Goal: Task Accomplishment & Management: Manage account settings

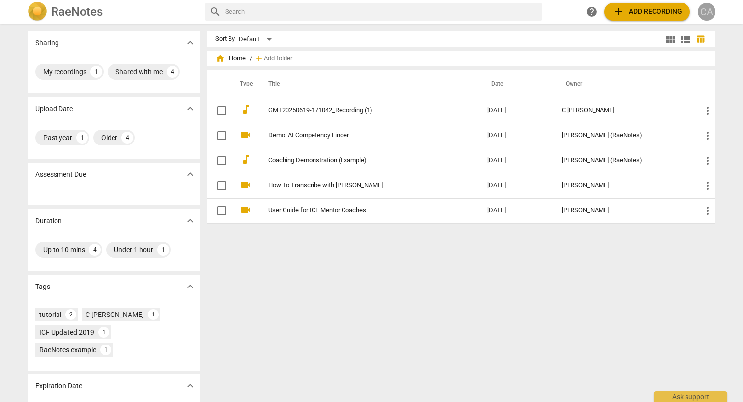
click at [712, 13] on div "CA" at bounding box center [707, 12] width 18 height 18
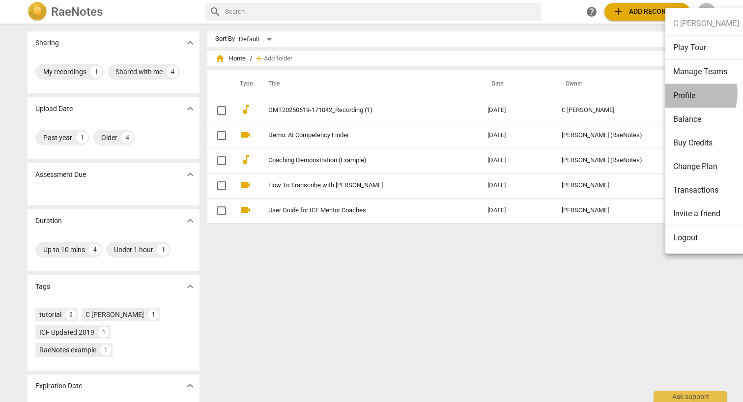
click at [684, 93] on li "Profile" at bounding box center [707, 96] width 82 height 24
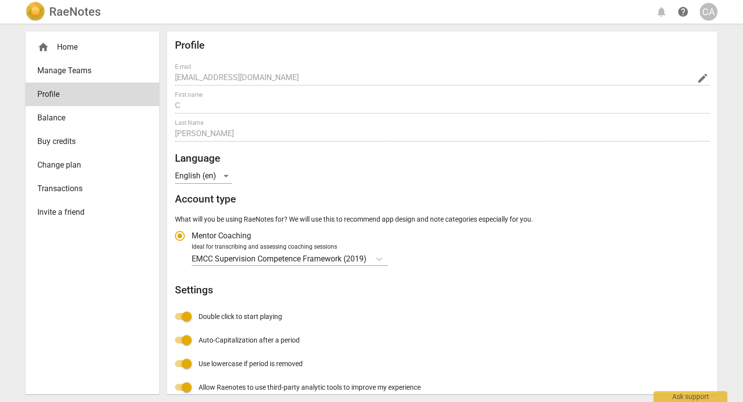
radio input "false"
click at [56, 143] on span "Buy credits" at bounding box center [88, 142] width 102 height 12
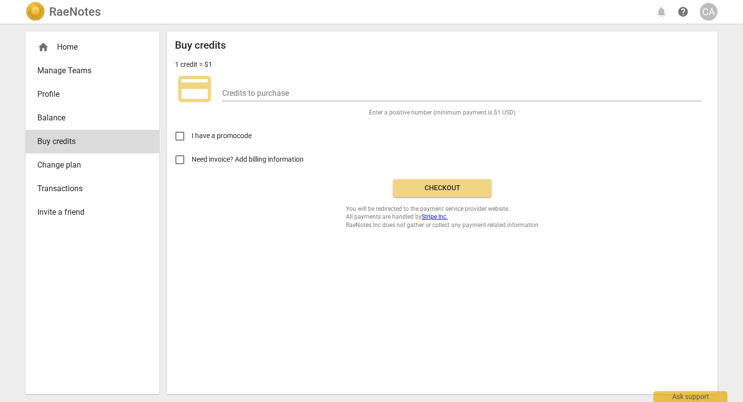
click at [54, 98] on span "Profile" at bounding box center [88, 94] width 102 height 12
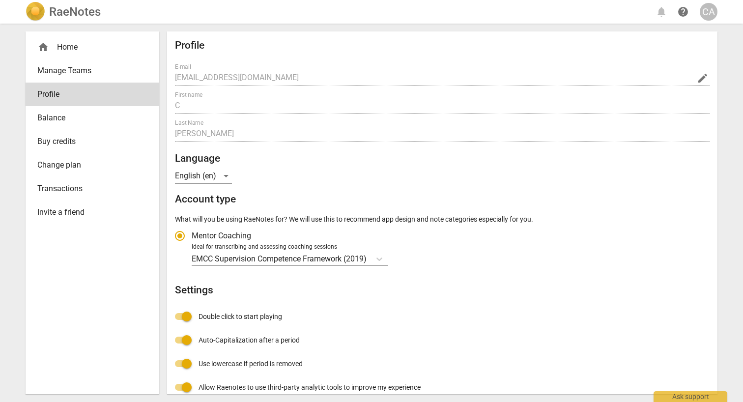
radio input "false"
